Goal: Task Accomplishment & Management: Manage account settings

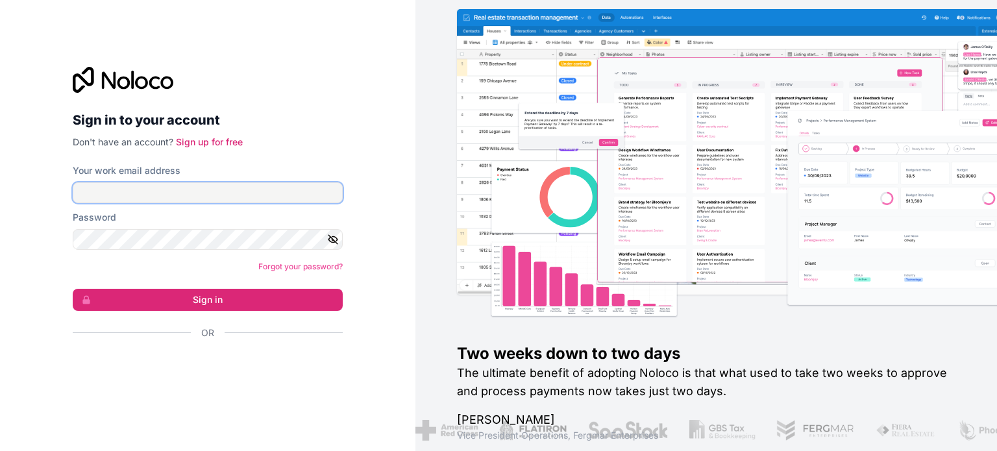
click at [208, 194] on input "Your work email address" at bounding box center [208, 192] width 270 height 21
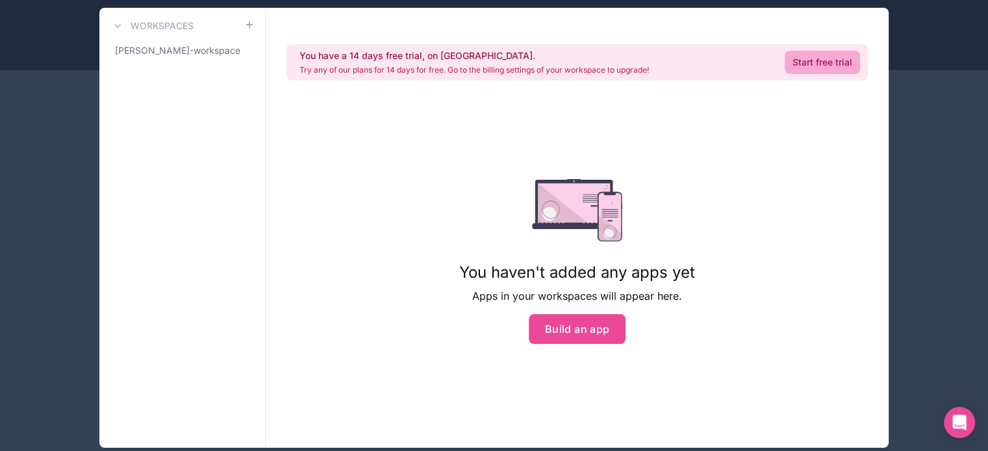
scroll to position [81, 0]
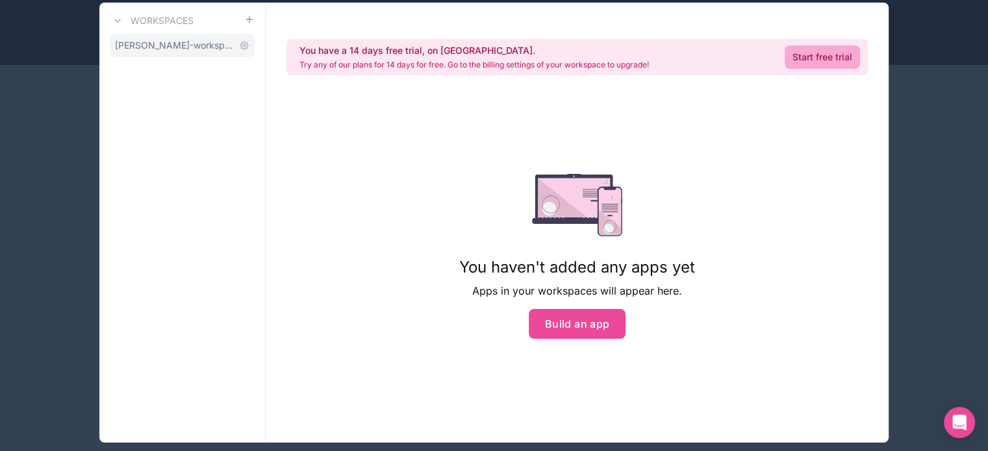
click at [210, 45] on span "[PERSON_NAME]-workspace" at bounding box center [174, 45] width 119 height 13
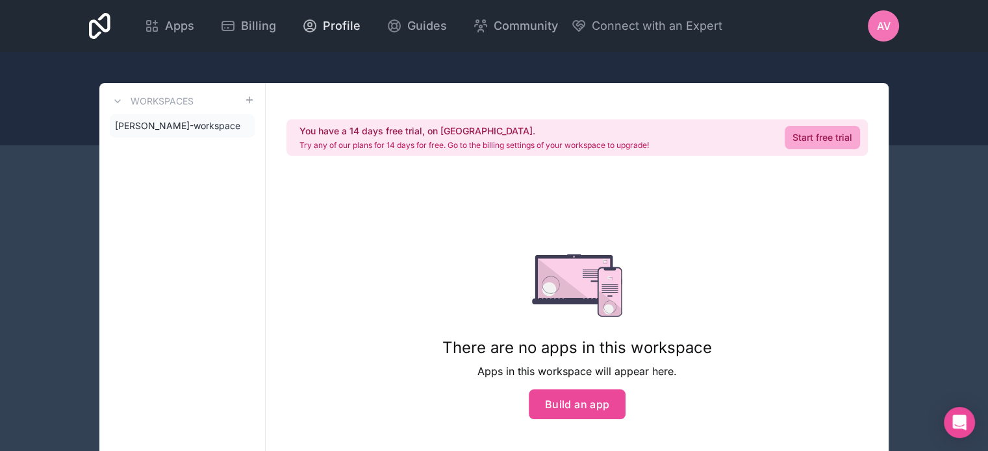
click at [329, 29] on span "Profile" at bounding box center [342, 26] width 38 height 18
